Goal: Task Accomplishment & Management: Use online tool/utility

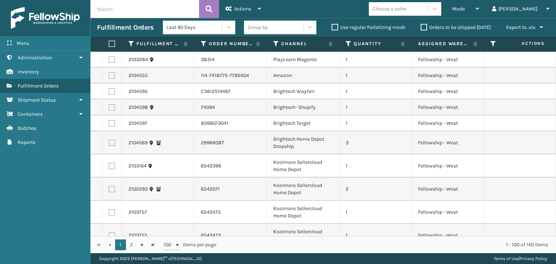
click at [152, 9] on input "text" at bounding box center [145, 9] width 109 height 18
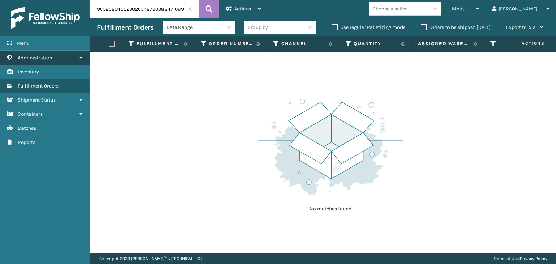
drag, startPoint x: 150, startPoint y: 9, endPoint x: 8, endPoint y: 57, distance: 149.9
click at [0, 0] on div "Menu Administration Inventory Fulfillment Orders Shipment Status Containers Bat…" at bounding box center [278, 0] width 556 height 0
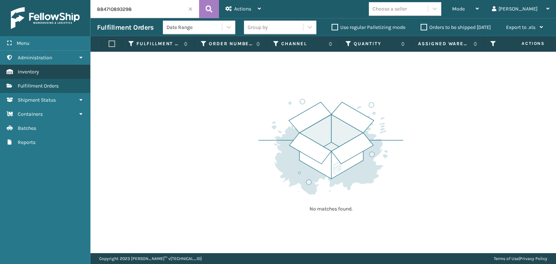
type input "884710893298"
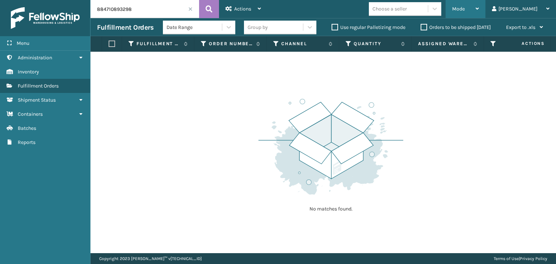
click at [465, 11] on span "Mode" at bounding box center [458, 9] width 13 height 6
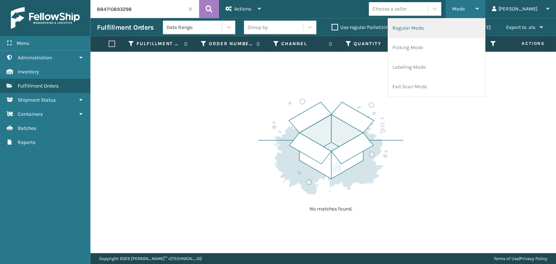
click at [470, 26] on li "Regular Mode" at bounding box center [436, 28] width 97 height 20
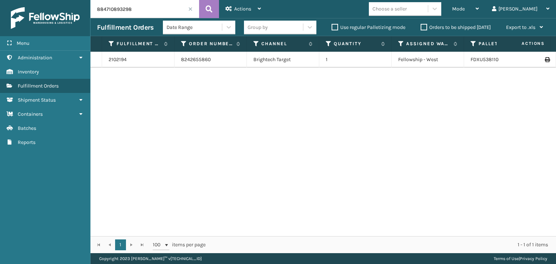
click at [277, 25] on div "Group by" at bounding box center [273, 27] width 59 height 12
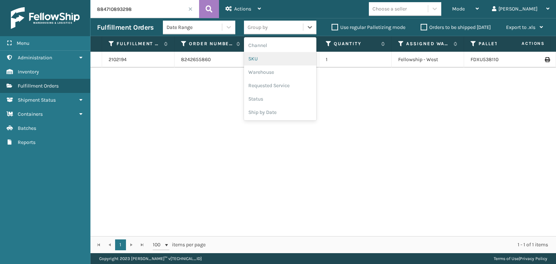
click at [264, 59] on div "SKU" at bounding box center [280, 58] width 72 height 13
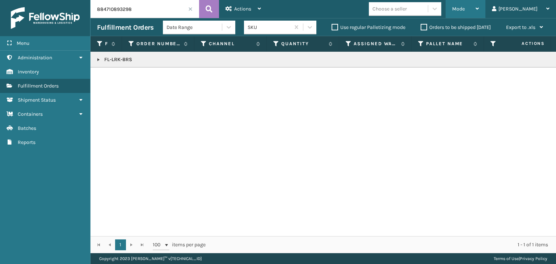
click at [465, 6] on span "Mode" at bounding box center [458, 9] width 13 height 6
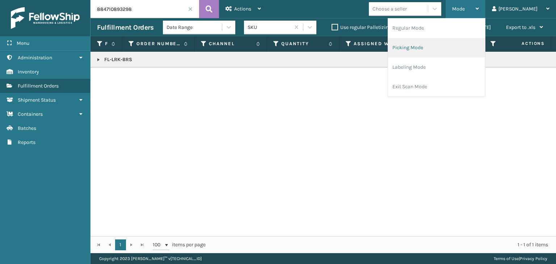
click at [469, 44] on li "Picking Mode" at bounding box center [436, 48] width 97 height 20
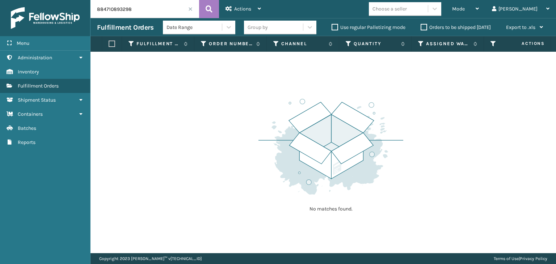
click at [191, 7] on span at bounding box center [190, 9] width 4 height 4
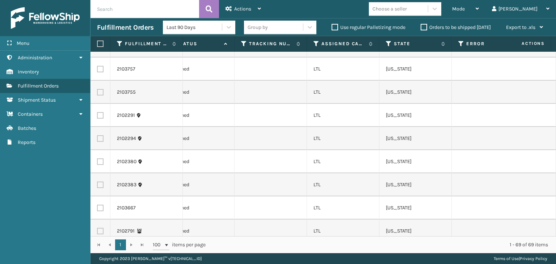
scroll to position [0, 398]
click at [312, 44] on icon at bounding box center [313, 44] width 6 height 7
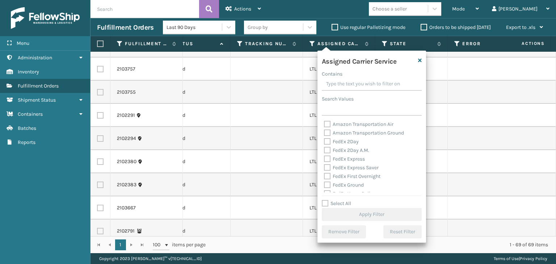
click at [341, 207] on div "Select All Apply Filter" at bounding box center [372, 211] width 100 height 22
click at [343, 144] on label "FedEx 2Day" at bounding box center [341, 142] width 35 height 6
click at [324, 142] on input "FedEx 2Day" at bounding box center [324, 140] width 0 height 5
checkbox input "true"
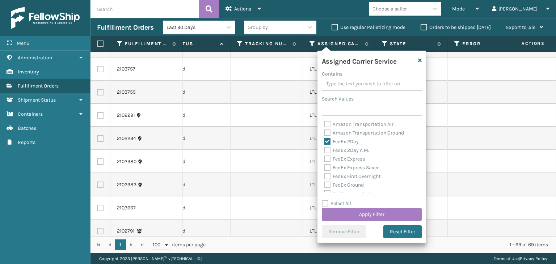
click at [346, 150] on label "FedEx 2Day A.M." at bounding box center [346, 150] width 45 height 6
click at [324, 150] on input "FedEx 2Day A.M." at bounding box center [324, 148] width 0 height 5
checkbox input "true"
click at [348, 160] on label "FedEx Express" at bounding box center [344, 159] width 41 height 6
click at [324, 160] on input "FedEx Express" at bounding box center [324, 157] width 0 height 5
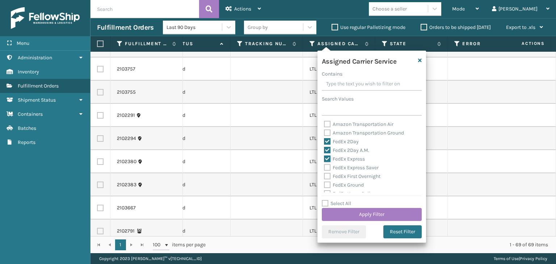
checkbox input "true"
click at [350, 170] on label "FedEx Express Saver" at bounding box center [351, 168] width 55 height 6
click at [324, 168] on input "FedEx Express Saver" at bounding box center [324, 166] width 0 height 5
checkbox input "true"
click at [350, 177] on label "FedEx First Overnight" at bounding box center [352, 176] width 56 height 6
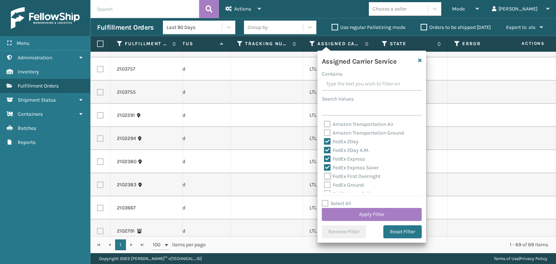
click at [324, 177] on input "FedEx First Overnight" at bounding box center [324, 174] width 0 height 5
checkbox input "true"
click at [351, 183] on label "FedEx Ground" at bounding box center [344, 185] width 40 height 6
click at [324, 183] on input "FedEx Ground" at bounding box center [324, 183] width 0 height 5
checkbox input "true"
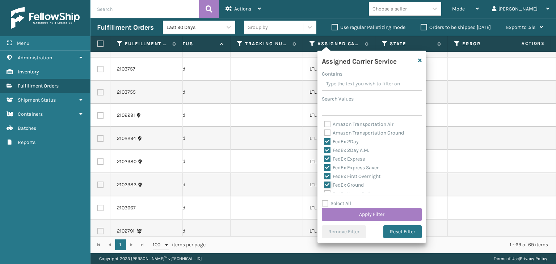
scroll to position [36, 0]
click at [346, 160] on label "FedEx Home Delivery" at bounding box center [352, 158] width 56 height 6
click at [324, 158] on input "FedEx Home Delivery" at bounding box center [324, 156] width 0 height 5
checkbox input "true"
click at [346, 170] on div "FedEx Priority Overnight" at bounding box center [372, 166] width 96 height 9
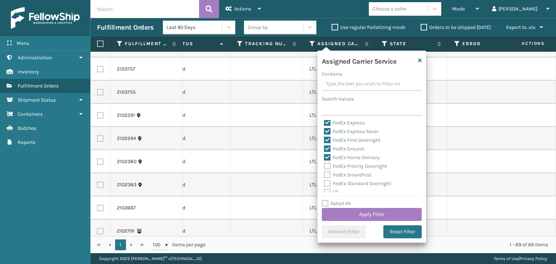
drag, startPoint x: 347, startPoint y: 167, endPoint x: 352, endPoint y: 177, distance: 11.2
click at [347, 167] on label "FedEx Priority Overnight" at bounding box center [355, 166] width 63 height 6
click at [324, 167] on input "FedEx Priority Overnight" at bounding box center [324, 164] width 0 height 5
checkbox input "true"
drag, startPoint x: 352, startPoint y: 176, endPoint x: 355, endPoint y: 182, distance: 7.1
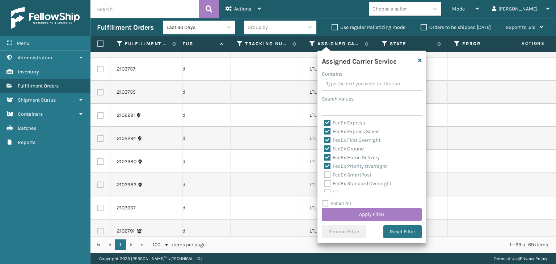
click at [352, 176] on label "FedEx SmartPost" at bounding box center [347, 175] width 47 height 6
click at [324, 176] on input "FedEx SmartPost" at bounding box center [324, 173] width 0 height 5
checkbox input "true"
click at [358, 184] on label "FedEx Standard Overnight" at bounding box center [357, 184] width 67 height 6
click at [324, 184] on input "FedEx Standard Overnight" at bounding box center [324, 182] width 0 height 5
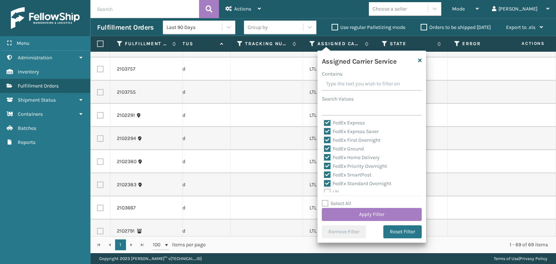
checkbox input "true"
click at [364, 216] on button "Apply Filter" at bounding box center [372, 214] width 100 height 13
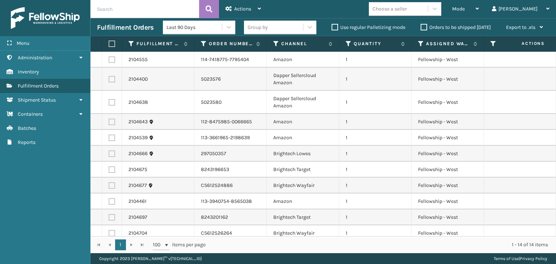
click at [271, 28] on div "Group by" at bounding box center [273, 27] width 59 height 12
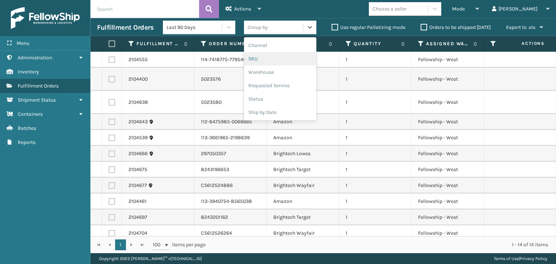
click at [278, 54] on div "SKU" at bounding box center [280, 58] width 72 height 13
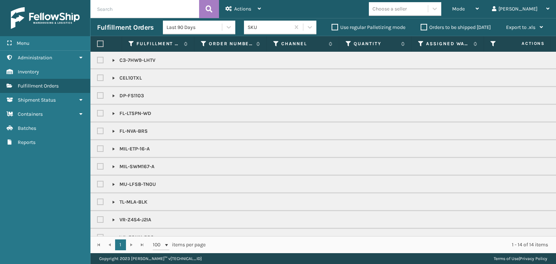
click at [407, 10] on div "Choose a seller" at bounding box center [390, 9] width 34 height 8
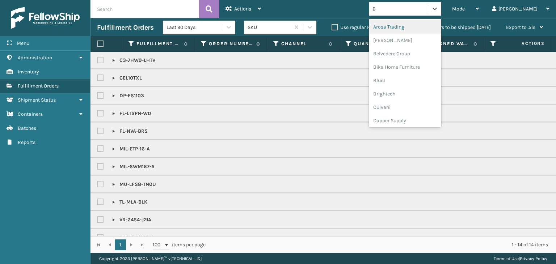
type input "BR"
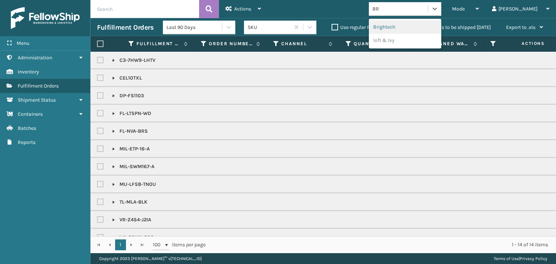
click at [426, 24] on div "Brightech" at bounding box center [405, 26] width 72 height 13
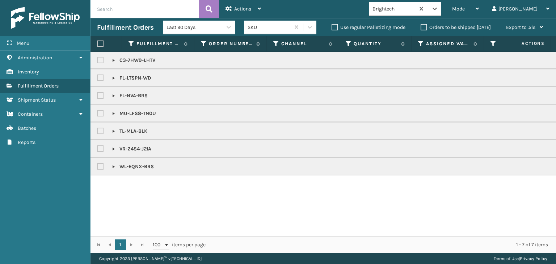
click at [99, 42] on label at bounding box center [100, 44] width 7 height 7
click at [97, 42] on input "checkbox" at bounding box center [97, 44] width 0 height 5
checkbox input "true"
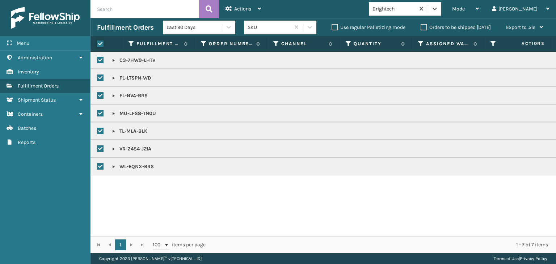
checkbox input "true"
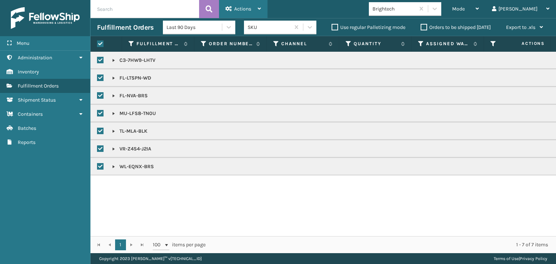
click at [238, 9] on span "Actions" at bounding box center [242, 9] width 17 height 6
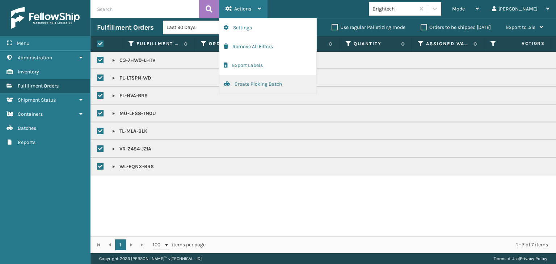
click at [256, 83] on button "Create Picking Batch" at bounding box center [267, 84] width 97 height 19
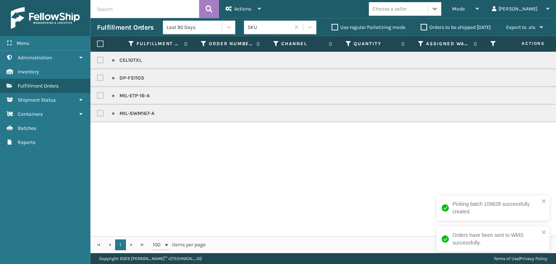
click at [100, 43] on label at bounding box center [100, 44] width 7 height 7
click at [97, 43] on input "checkbox" at bounding box center [97, 44] width 0 height 5
checkbox input "true"
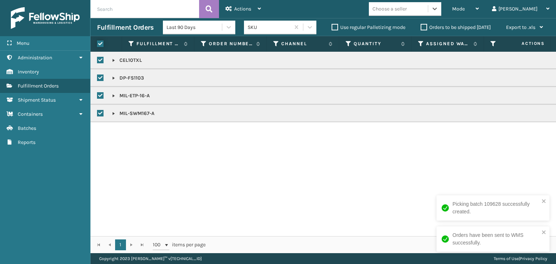
checkbox input "true"
click at [100, 45] on label at bounding box center [100, 44] width 7 height 7
click at [97, 45] on input "checkbox" at bounding box center [97, 44] width 0 height 5
checkbox input "false"
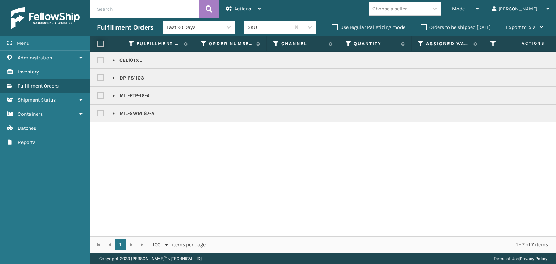
checkbox input "false"
click at [101, 61] on label at bounding box center [101, 60] width 9 height 6
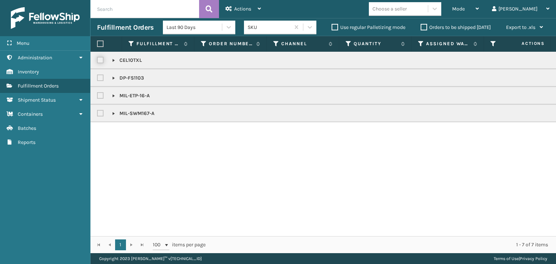
click at [97, 61] on input "checkbox" at bounding box center [97, 58] width 0 height 5
checkbox input "true"
click at [101, 75] on label at bounding box center [101, 78] width 9 height 6
click at [97, 75] on input "checkbox" at bounding box center [97, 76] width 0 height 5
checkbox input "true"
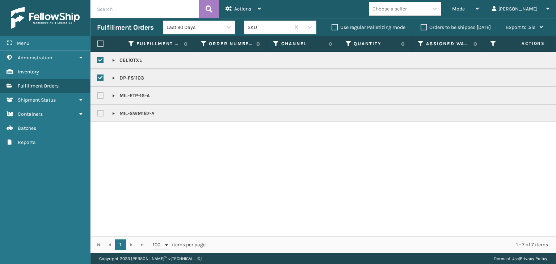
click at [179, 9] on input "text" at bounding box center [145, 9] width 109 height 18
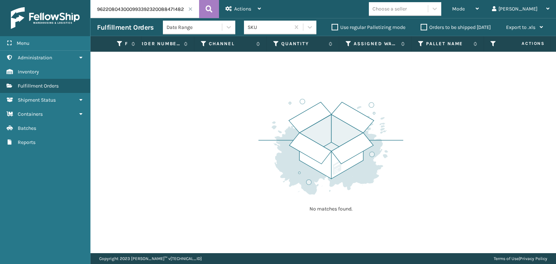
drag, startPoint x: 149, startPoint y: 10, endPoint x: 0, endPoint y: 9, distance: 149.2
click at [0, 0] on div "Menu Administration Administration Administration Inventory Administration Fulf…" at bounding box center [278, 0] width 556 height 0
click at [465, 11] on span "Mode" at bounding box center [458, 9] width 13 height 6
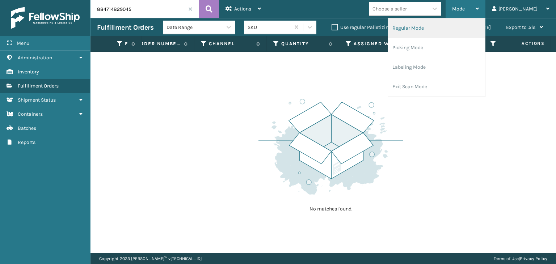
click at [468, 36] on li "Regular Mode" at bounding box center [436, 28] width 97 height 20
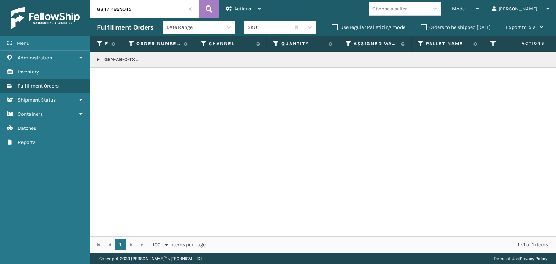
click at [100, 60] on link at bounding box center [99, 60] width 6 height 6
click at [545, 76] on icon at bounding box center [547, 75] width 4 height 5
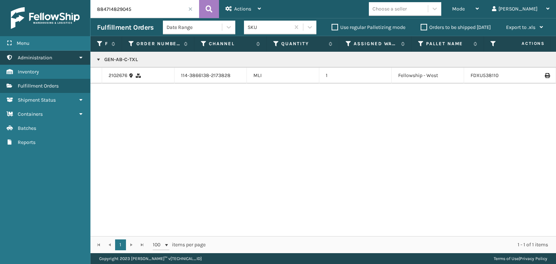
drag, startPoint x: 158, startPoint y: 9, endPoint x: 0, endPoint y: 50, distance: 163.1
click at [0, 0] on div "Menu Administration Administration Administration Inventory Administration Fulf…" at bounding box center [278, 0] width 556 height 0
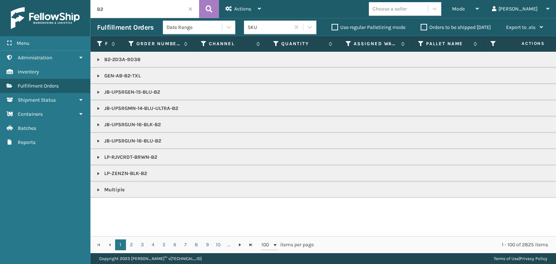
click at [120, 59] on p "B2-2D3A-9D3B" at bounding box center [558, 59] width 922 height 7
copy p "B2-2D3A-9D3B"
drag, startPoint x: 126, startPoint y: 10, endPoint x: 0, endPoint y: 22, distance: 126.9
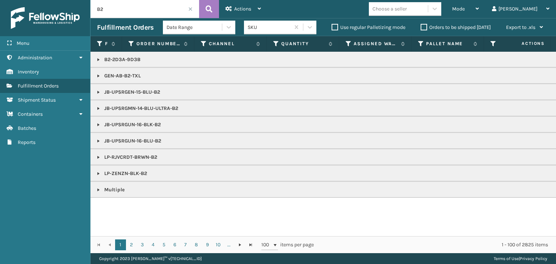
click at [0, 0] on div "Menu Administration Administration Administration Inventory Administration Fulf…" at bounding box center [278, 0] width 556 height 0
paste input "-2D3A-9D3B"
type input "B2-2D3A-9D3B"
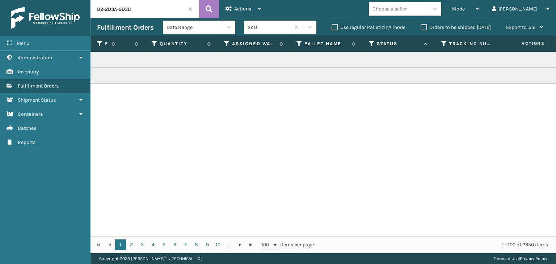
scroll to position [0, 171]
click at [319, 45] on th "Status" at bounding box center [350, 44] width 72 height 16
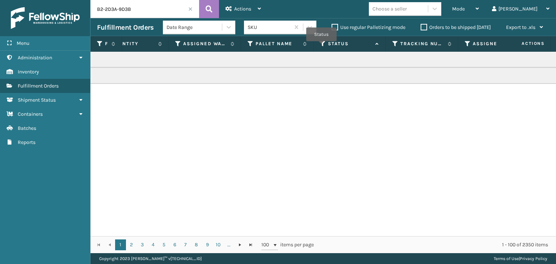
click at [322, 46] on icon at bounding box center [323, 44] width 6 height 7
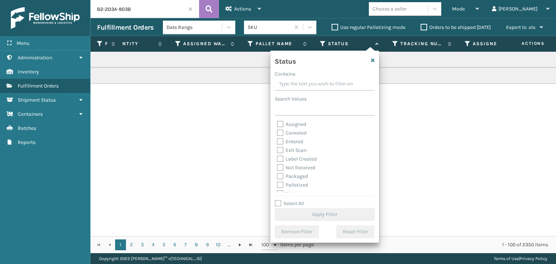
click at [300, 184] on label "Palletized" at bounding box center [292, 185] width 31 height 6
click at [277, 184] on input "Palletized" at bounding box center [277, 183] width 0 height 5
checkbox input "true"
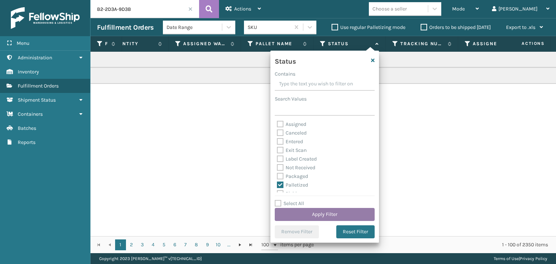
click at [317, 218] on button "Apply Filter" at bounding box center [325, 214] width 100 height 13
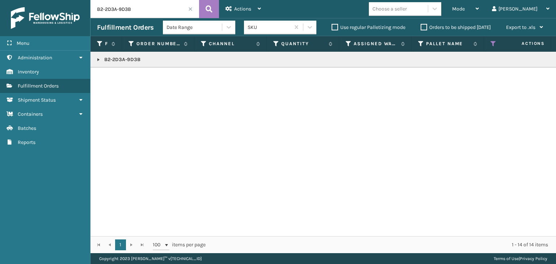
click at [96, 58] on link at bounding box center [99, 60] width 6 height 6
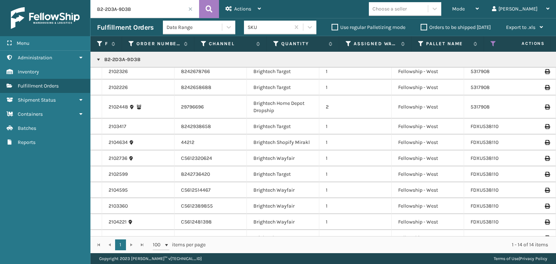
scroll to position [74, 0]
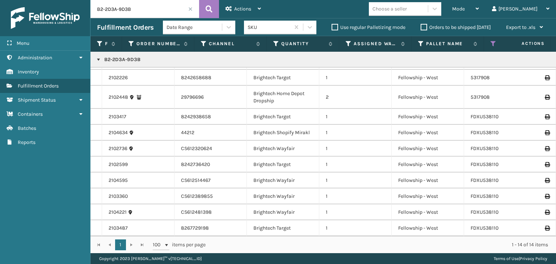
drag, startPoint x: 0, startPoint y: 47, endPoint x: 101, endPoint y: 65, distance: 102.9
click at [0, 0] on div "Menu Administration Administration Administration Inventory Administration Fulf…" at bounding box center [278, 0] width 556 height 0
paste input "2104154"
type input "2104154"
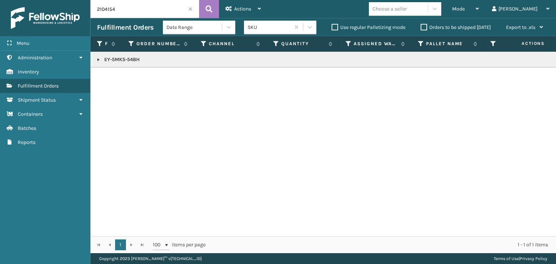
drag, startPoint x: 99, startPoint y: 60, endPoint x: 130, endPoint y: 60, distance: 31.1
click at [99, 60] on link at bounding box center [99, 60] width 6 height 6
click at [545, 73] on icon at bounding box center [547, 75] width 4 height 5
click at [119, 73] on link "2104154" at bounding box center [118, 75] width 18 height 7
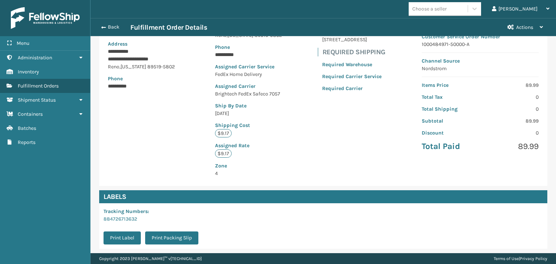
scroll to position [171, 0]
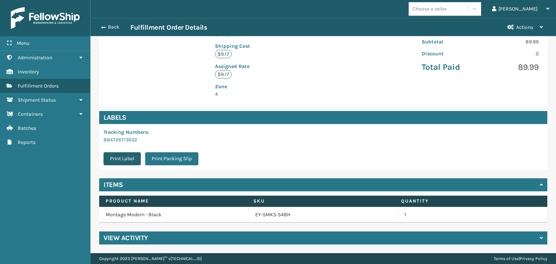
click at [125, 160] on button "Print Label" at bounding box center [122, 158] width 37 height 13
click at [131, 158] on button "Print Label" at bounding box center [122, 158] width 37 height 13
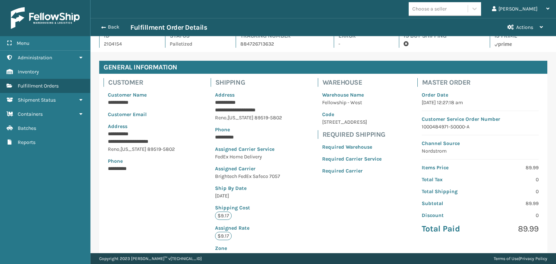
scroll to position [0, 0]
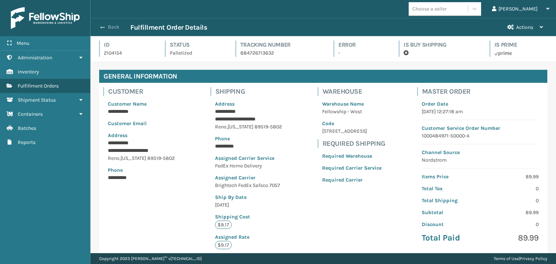
click at [114, 25] on button "Back" at bounding box center [113, 27] width 33 height 7
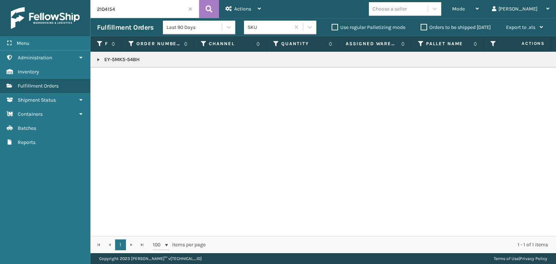
drag, startPoint x: 128, startPoint y: 11, endPoint x: 2, endPoint y: 11, distance: 126.0
click at [0, 0] on div "Menu Administration Inventory Fulfillment Orders Shipment Status Containers Bat…" at bounding box center [278, 0] width 556 height 0
paste input "2955"
click at [100, 57] on link at bounding box center [99, 60] width 6 height 6
click at [545, 75] on icon at bounding box center [547, 75] width 4 height 5
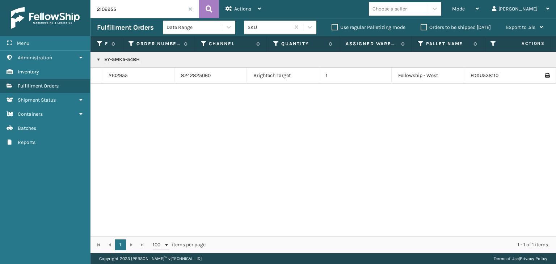
drag, startPoint x: 149, startPoint y: 16, endPoint x: 0, endPoint y: 14, distance: 149.2
click at [0, 0] on div "Menu Administration Inventory Fulfillment Orders Shipment Status Containers Bat…" at bounding box center [278, 0] width 556 height 0
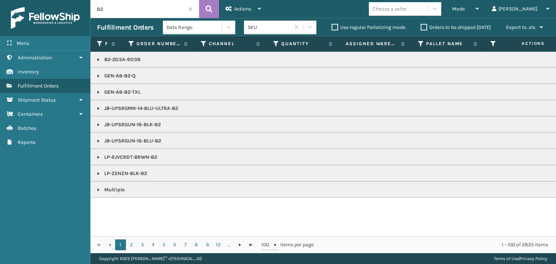
click at [117, 57] on p "B2-2D3A-9D3B" at bounding box center [558, 59] width 922 height 7
copy p "B2-2D3A-9D3B"
drag, startPoint x: 137, startPoint y: 13, endPoint x: 0, endPoint y: 11, distance: 136.9
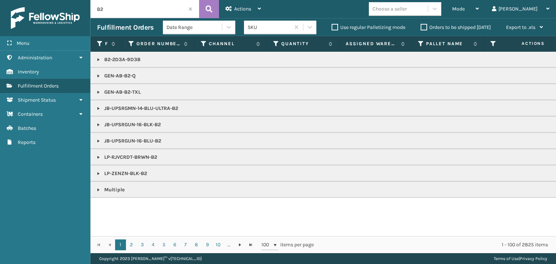
click at [0, 0] on div "Menu Administration Inventory Fulfillment Orders Shipment Status Containers Bat…" at bounding box center [278, 0] width 556 height 0
paste input "-2D3A-9D3B"
type input "B2-2D3A-9D3B"
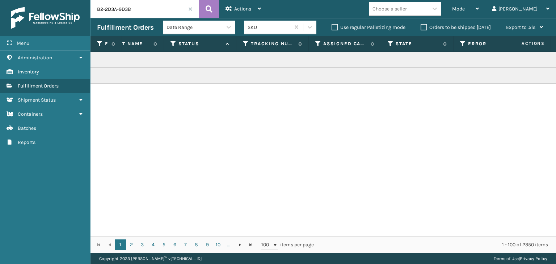
scroll to position [0, 368]
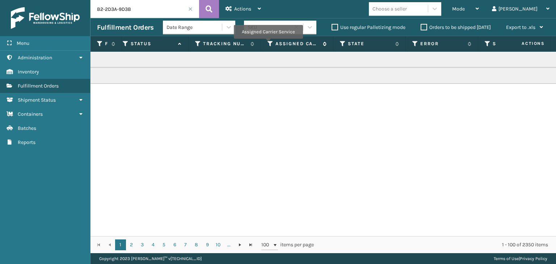
click at [268, 44] on icon at bounding box center [271, 44] width 6 height 7
drag, startPoint x: 454, startPoint y: 142, endPoint x: 445, endPoint y: 139, distance: 9.5
click at [454, 142] on div "B2-2D3A-9D3B Multiple" at bounding box center [324, 144] width 466 height 185
click at [126, 43] on icon at bounding box center [126, 44] width 6 height 7
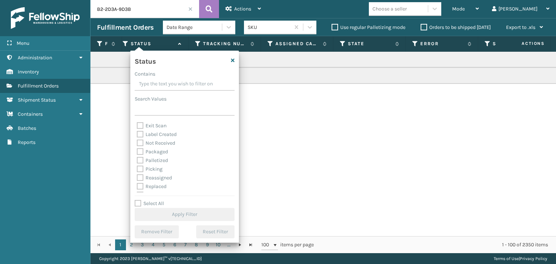
scroll to position [36, 0]
click at [157, 150] on label "Palletized" at bounding box center [152, 149] width 31 height 6
click at [137, 150] on input "Palletized" at bounding box center [137, 147] width 0 height 5
checkbox input "true"
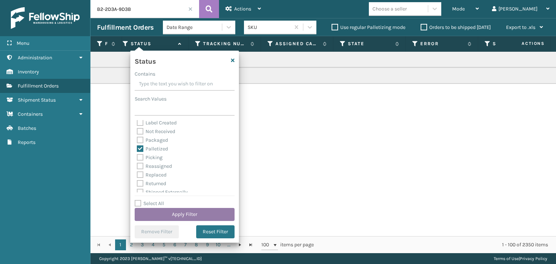
click at [191, 213] on button "Apply Filter" at bounding box center [185, 214] width 100 height 13
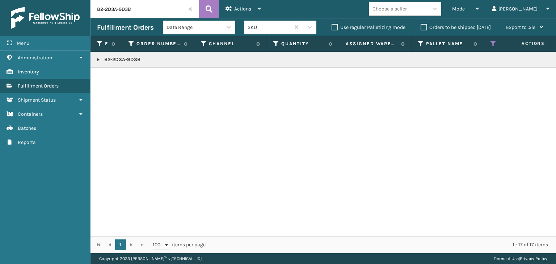
click at [95, 56] on td "B2-2D3A-9D3B" at bounding box center [558, 60] width 935 height 16
click at [96, 59] on link at bounding box center [99, 60] width 6 height 6
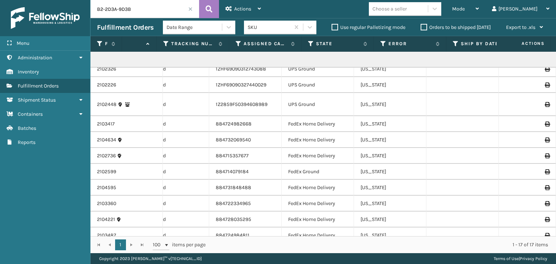
scroll to position [122, 400]
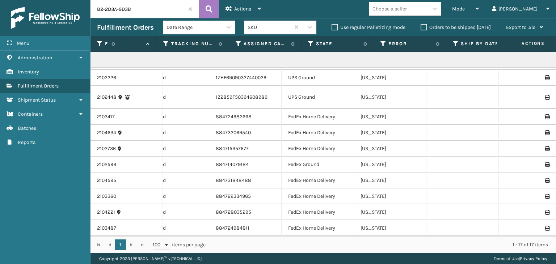
click at [545, 194] on icon at bounding box center [547, 196] width 4 height 5
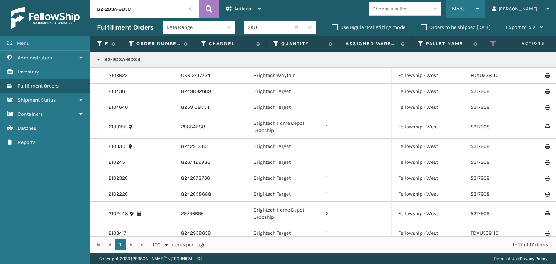
click at [465, 8] on span "Mode" at bounding box center [458, 9] width 13 height 6
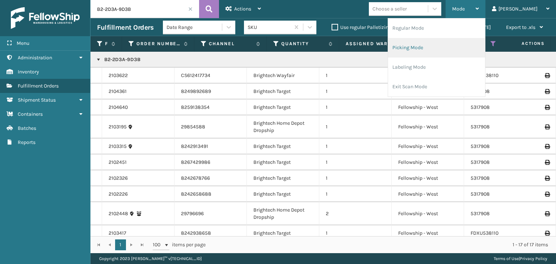
click at [454, 49] on li "Picking Mode" at bounding box center [436, 48] width 97 height 20
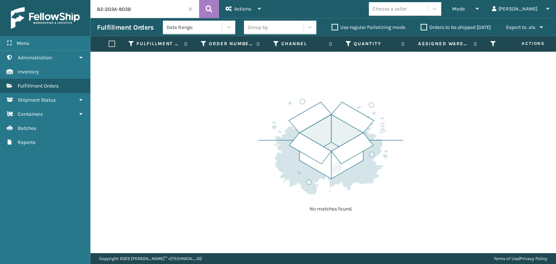
click at [190, 9] on span at bounding box center [190, 9] width 4 height 4
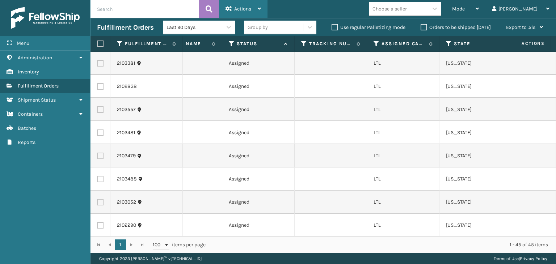
scroll to position [0, 337]
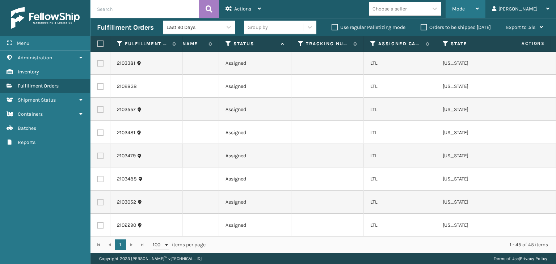
click at [479, 11] on div "Mode" at bounding box center [465, 9] width 27 height 18
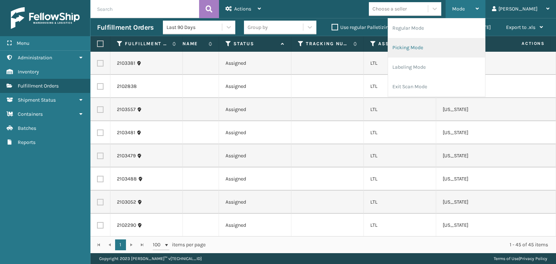
click at [462, 53] on li "Picking Mode" at bounding box center [436, 48] width 97 height 20
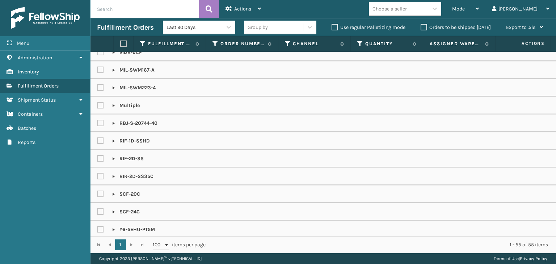
scroll to position [656, 0]
